Goal: Obtain resource: Download file/media

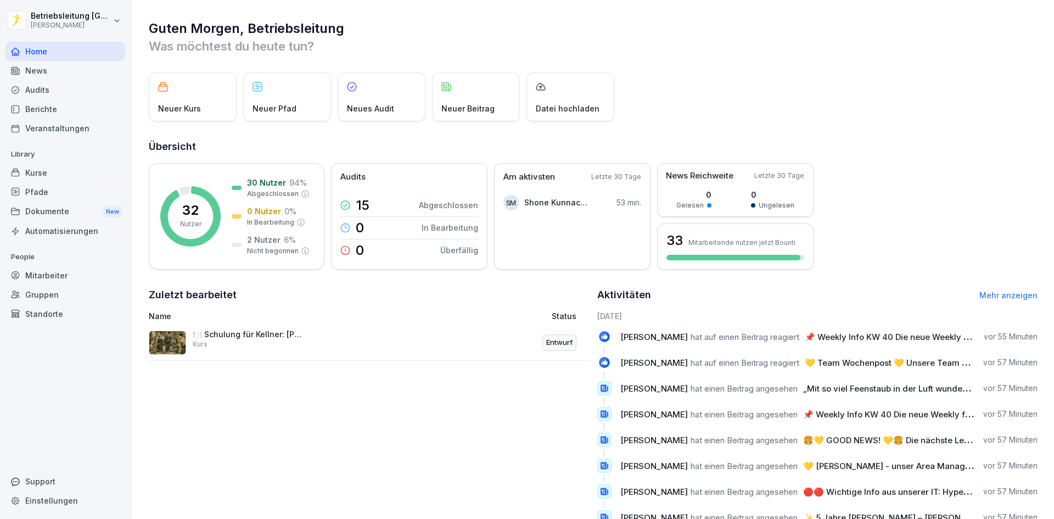
click at [52, 76] on div "News" at bounding box center [65, 70] width 120 height 19
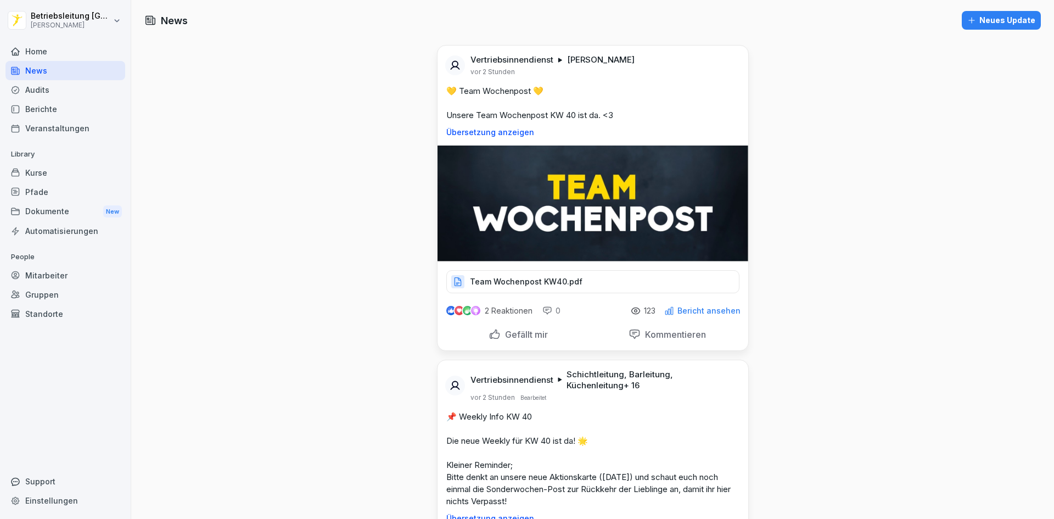
click at [556, 278] on p "Team Wochenpost KW40.pdf" at bounding box center [526, 281] width 113 height 11
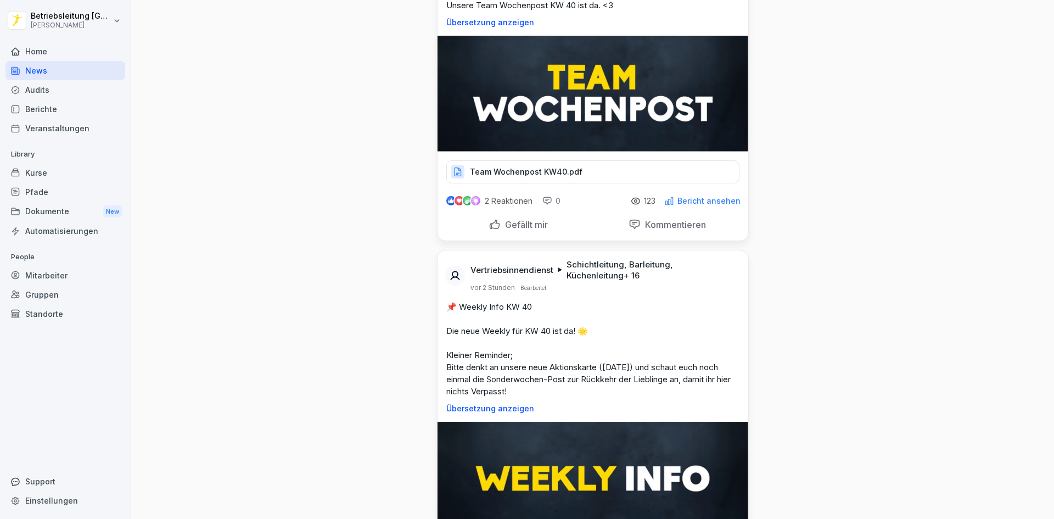
scroll to position [275, 0]
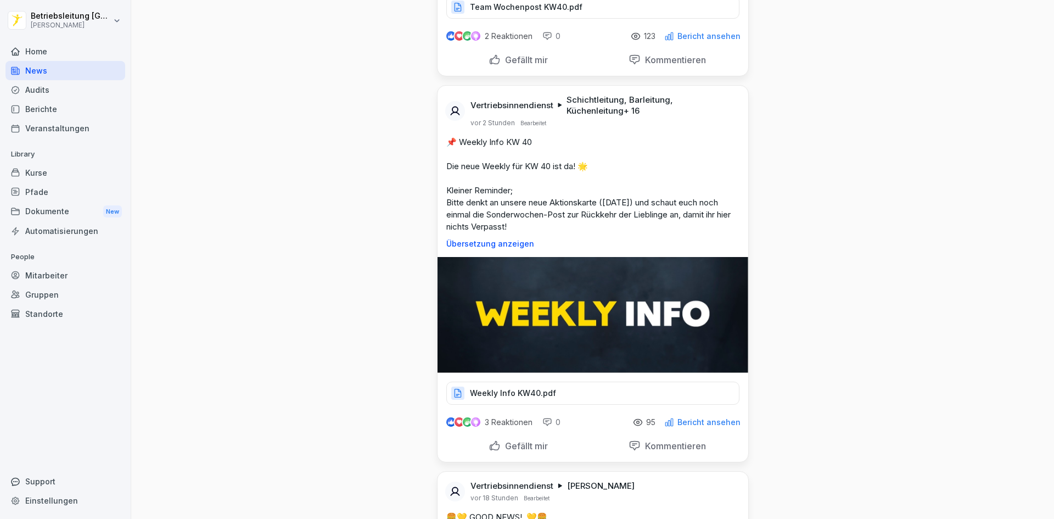
click at [550, 391] on div "Weekly Info KW40.pdf" at bounding box center [592, 393] width 293 height 23
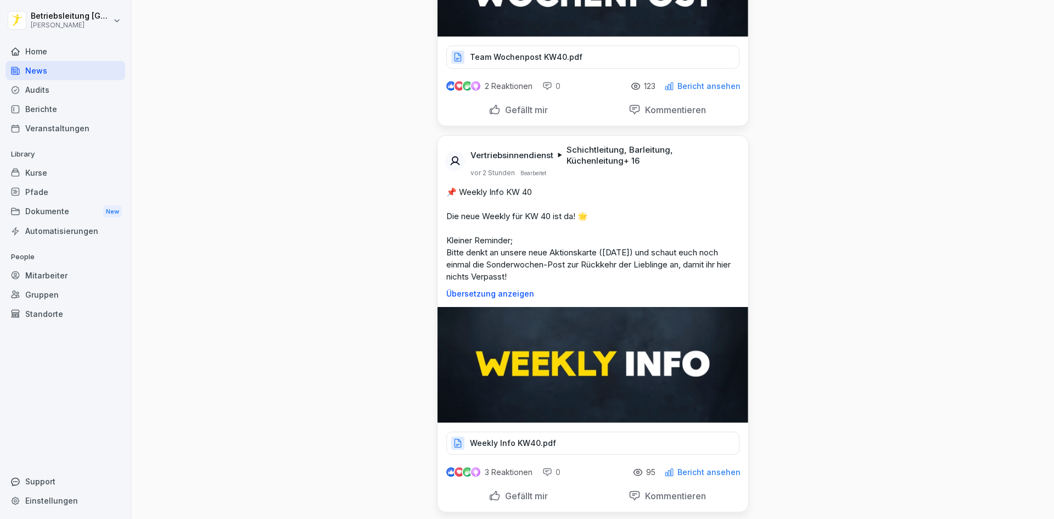
scroll to position [165, 0]
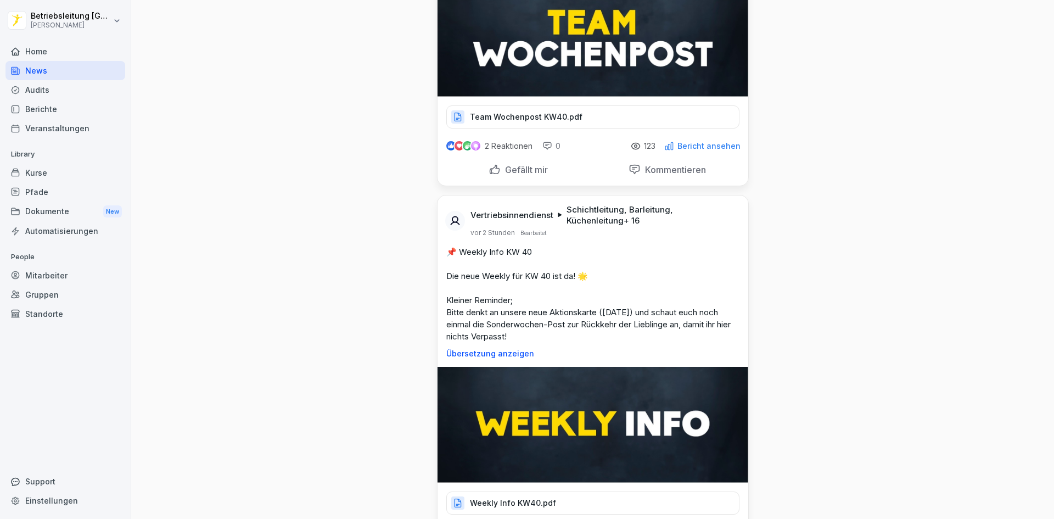
click at [555, 120] on p "Team Wochenpost KW40.pdf" at bounding box center [526, 116] width 113 height 11
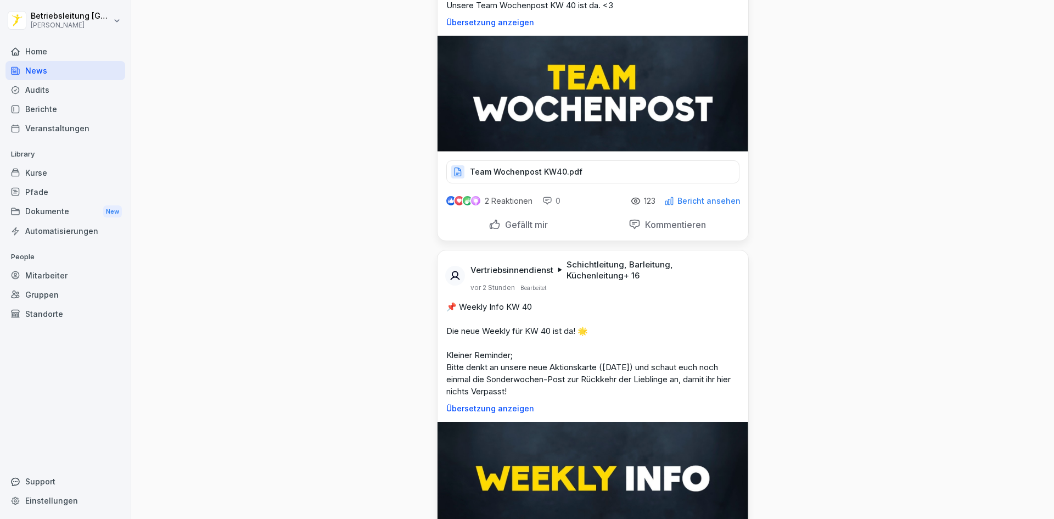
scroll to position [275, 0]
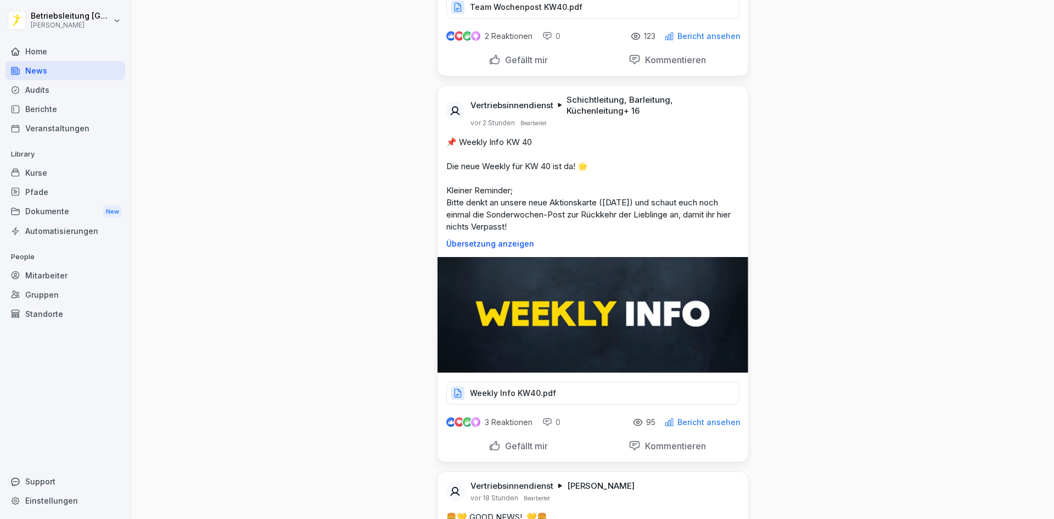
click at [600, 390] on div "Weekly Info KW40.pdf" at bounding box center [592, 393] width 293 height 23
click at [594, 394] on div "Weekly Info KW40.pdf" at bounding box center [592, 393] width 293 height 23
click at [588, 390] on div "Weekly Info KW40.pdf" at bounding box center [592, 393] width 293 height 23
click at [590, 392] on div "Weekly Info KW40.pdf" at bounding box center [592, 393] width 293 height 23
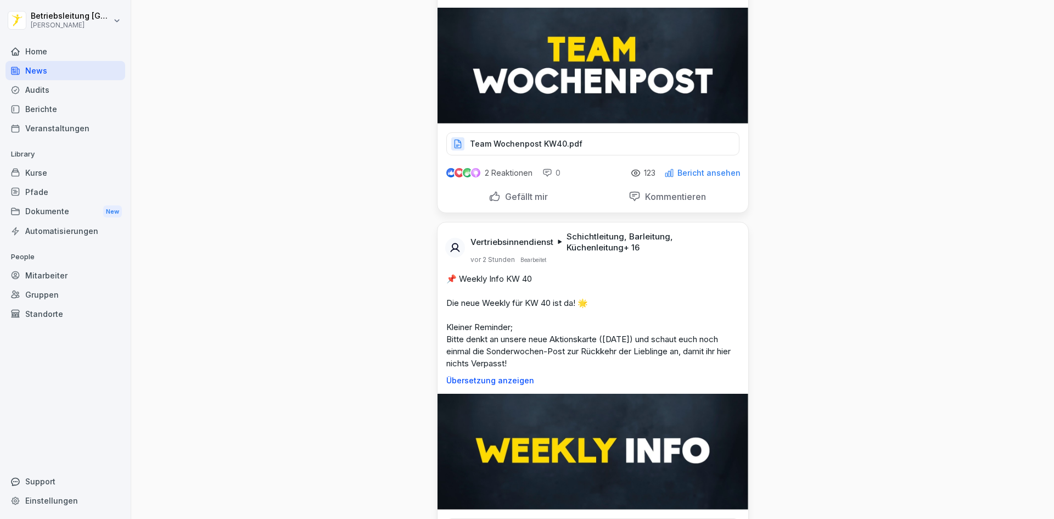
scroll to position [0, 0]
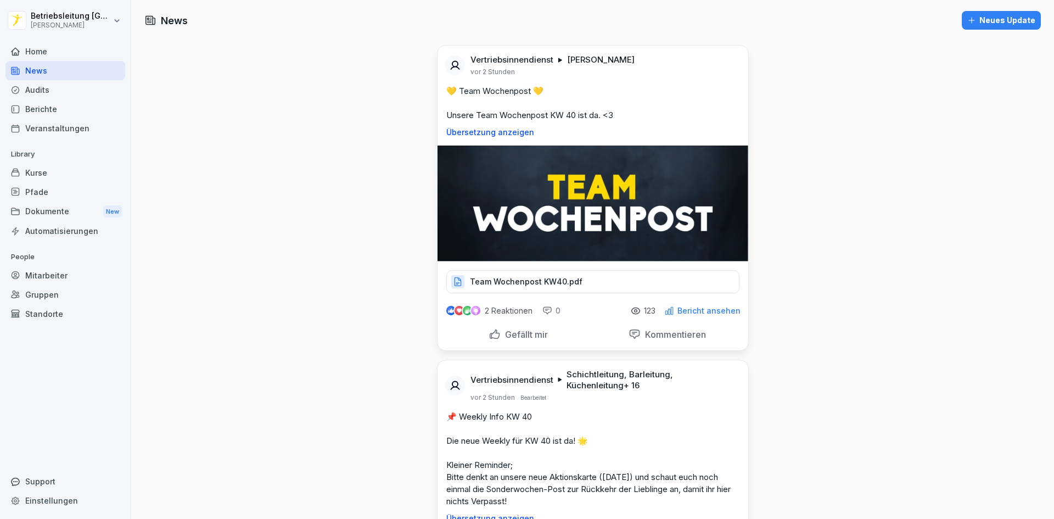
click at [563, 280] on p "Team Wochenpost KW40.pdf" at bounding box center [526, 281] width 113 height 11
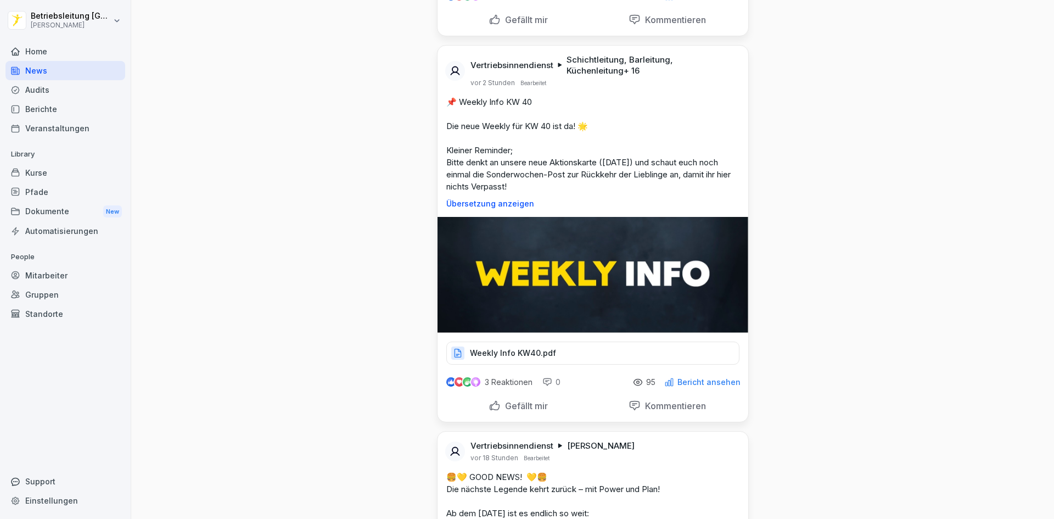
scroll to position [329, 0]
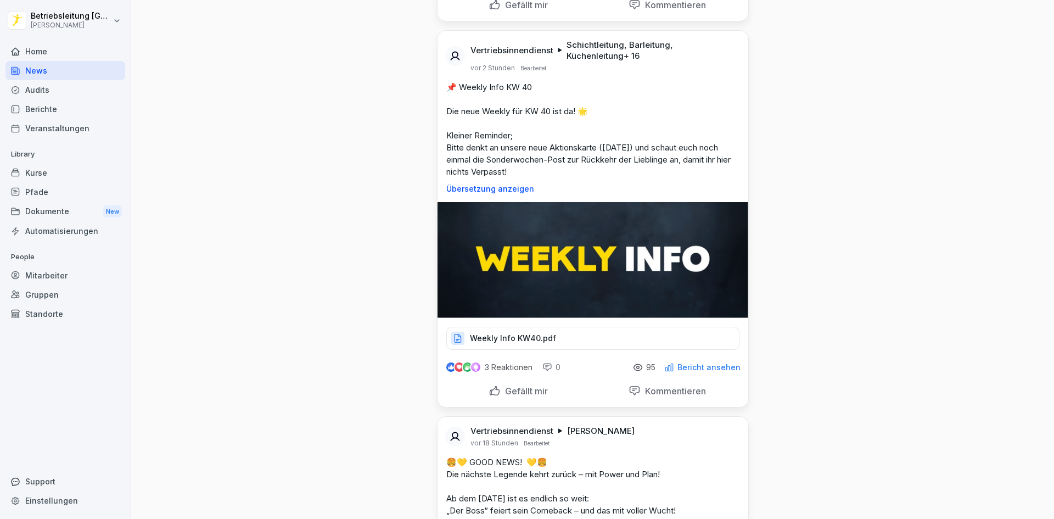
click at [577, 339] on div "Weekly Info KW40.pdf" at bounding box center [592, 338] width 293 height 23
click at [559, 338] on div "Weekly Info KW40.pdf" at bounding box center [592, 338] width 293 height 23
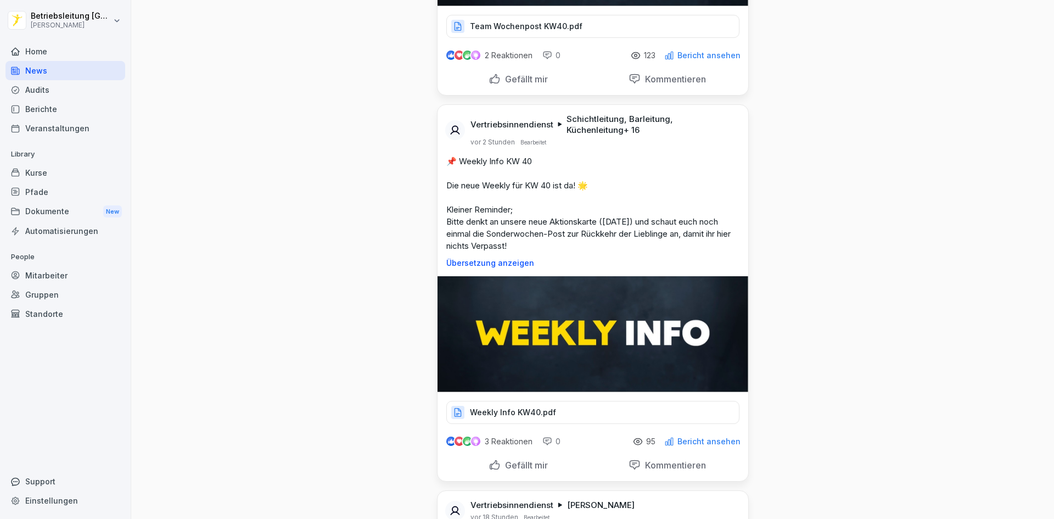
scroll to position [275, 0]
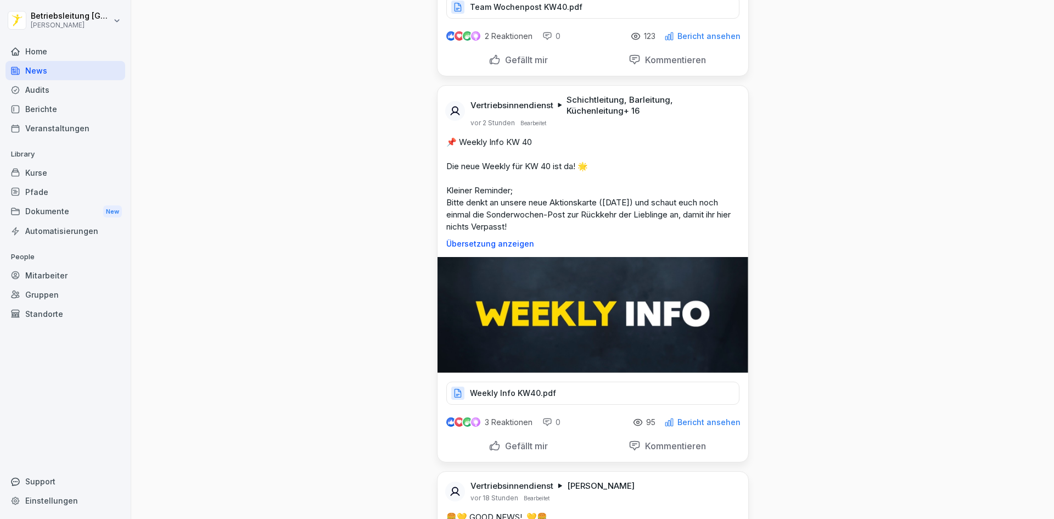
click at [585, 392] on div "Weekly Info KW40.pdf" at bounding box center [592, 393] width 293 height 23
click at [578, 392] on div "Weekly Info KW40.pdf" at bounding box center [592, 393] width 293 height 23
click at [609, 394] on div "Weekly Info KW40.pdf" at bounding box center [592, 393] width 293 height 23
